Goal: Task Accomplishment & Management: Use online tool/utility

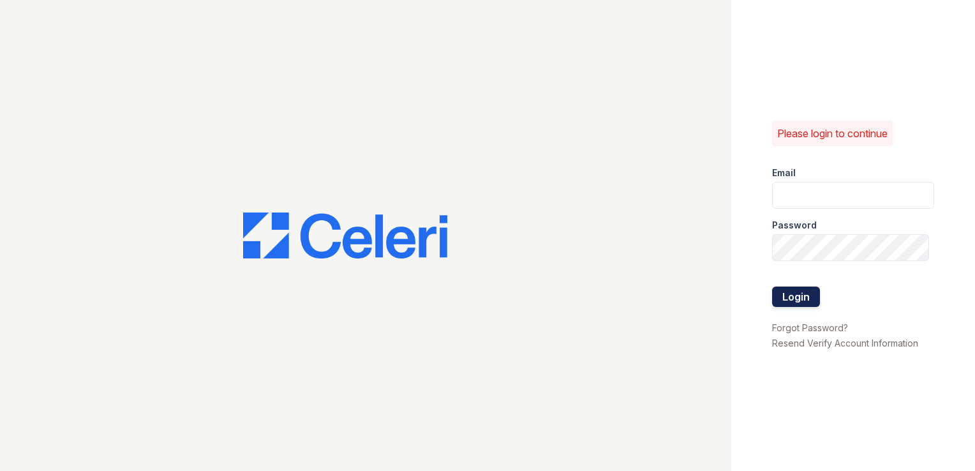
type input "[DOMAIN_NAME][EMAIL_ADDRESS][DOMAIN_NAME]"
click at [791, 300] on button "Login" at bounding box center [796, 297] width 48 height 20
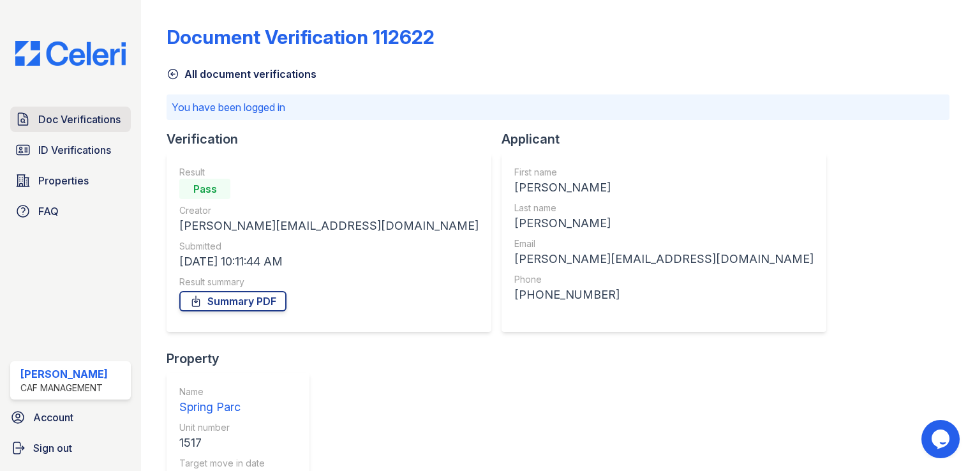
click at [82, 124] on span "Doc Verifications" at bounding box center [79, 119] width 82 height 15
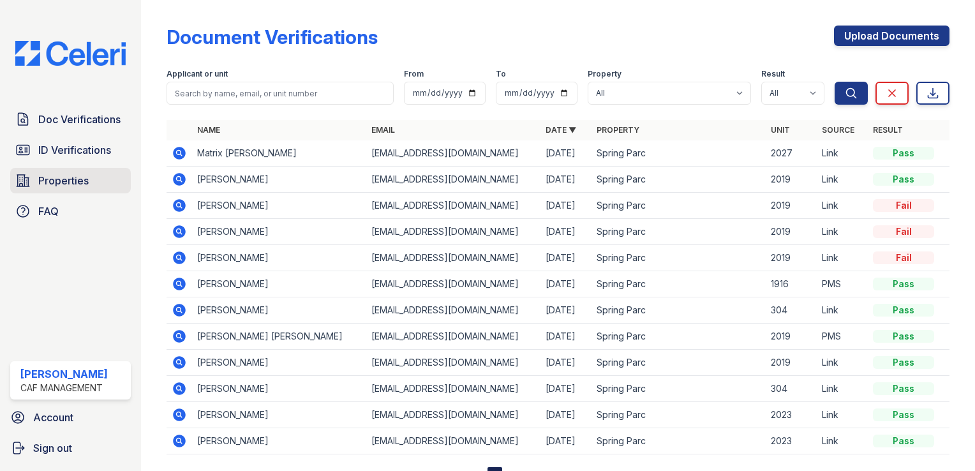
click at [46, 177] on span "Properties" at bounding box center [63, 180] width 50 height 15
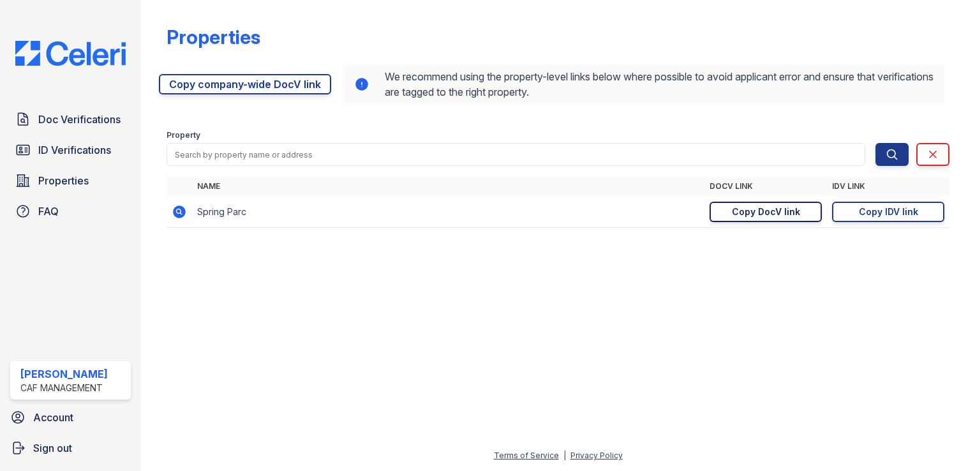
click at [794, 214] on div "Copy DocV link" at bounding box center [766, 212] width 68 height 13
